Goal: Task Accomplishment & Management: Use online tool/utility

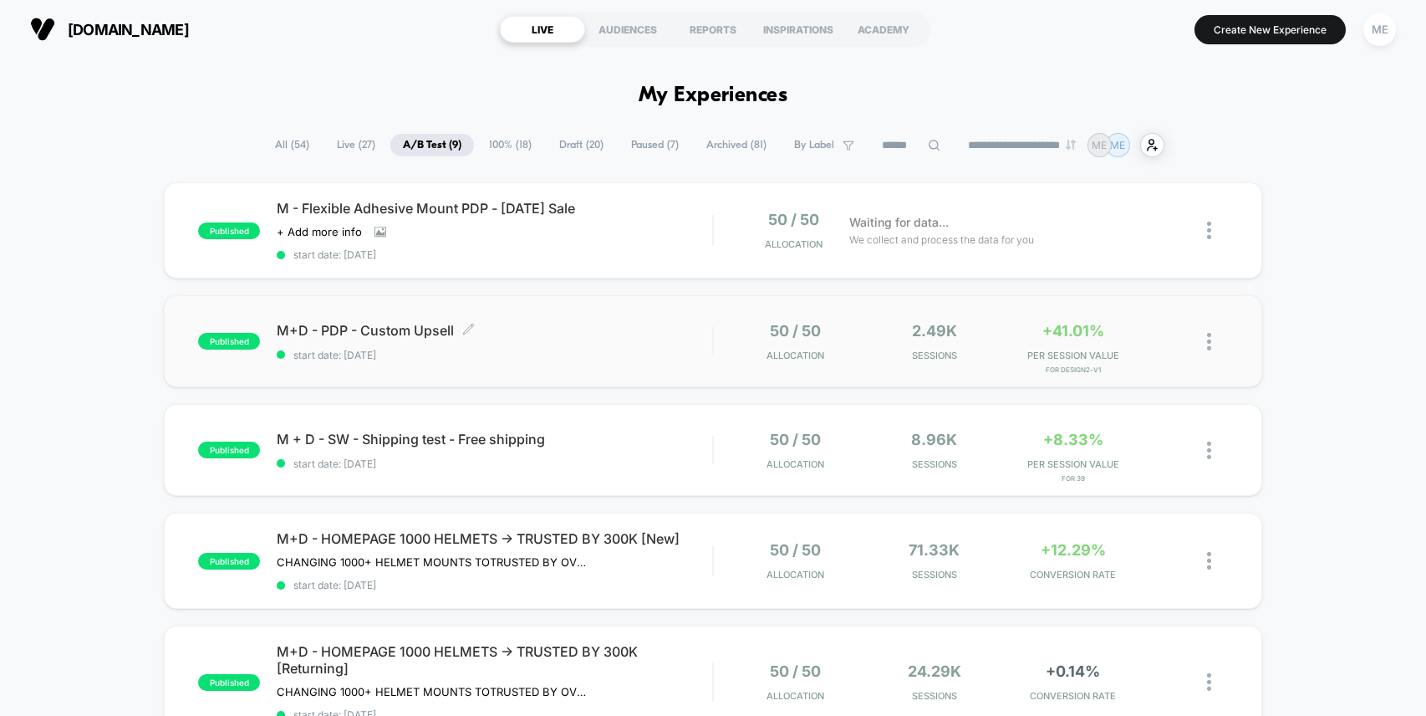
click at [631, 329] on span "M+D - PDP - Custom Upsell Click to edit experience details" at bounding box center [495, 330] width 436 height 17
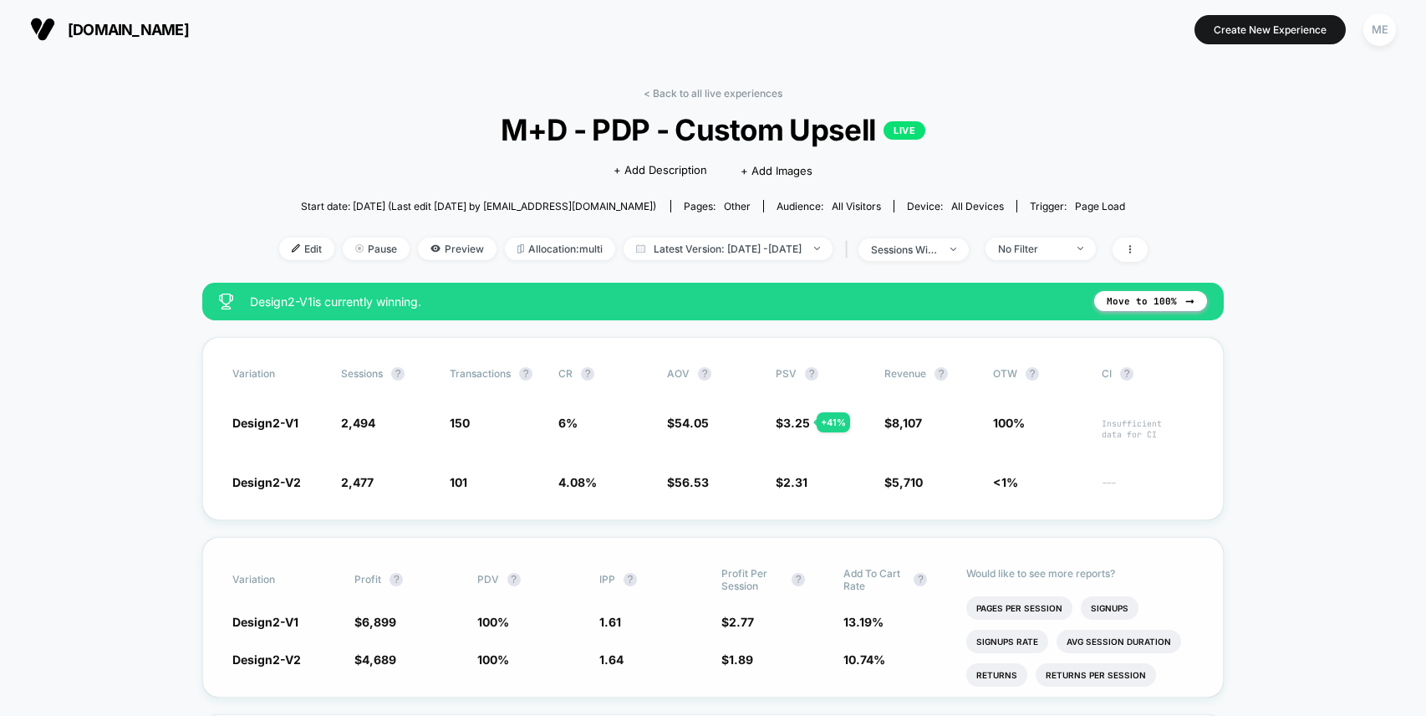
click at [742, 656] on span "1.89" at bounding box center [741, 659] width 24 height 14
click at [1095, 637] on li "Avg Session Duration" at bounding box center [1119, 641] width 125 height 23
